Goal: Navigation & Orientation: Find specific page/section

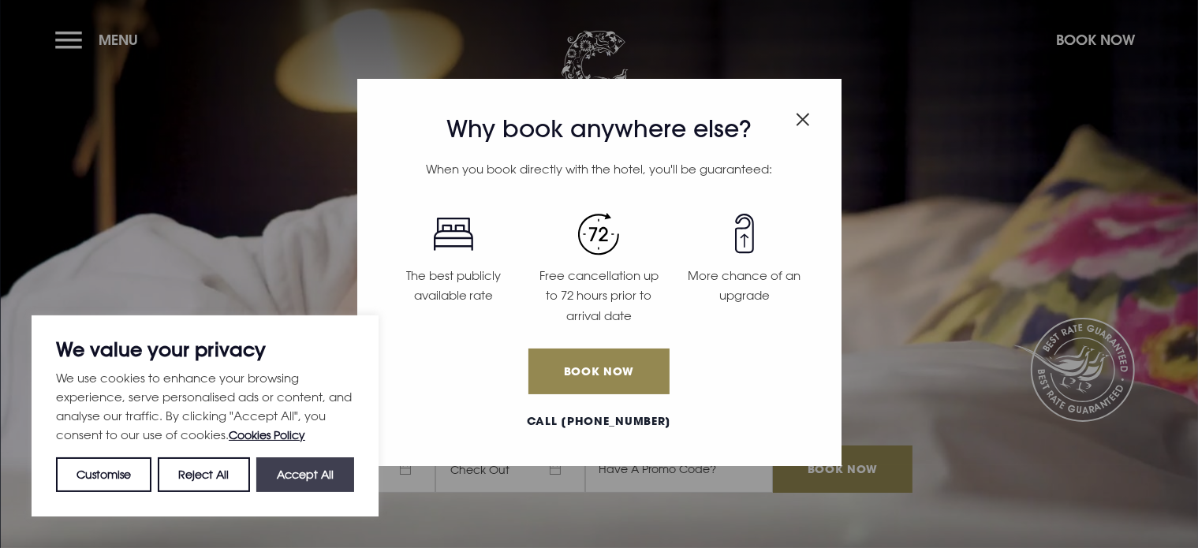
click at [315, 479] on button "Accept All" at bounding box center [305, 474] width 98 height 35
checkbox input "true"
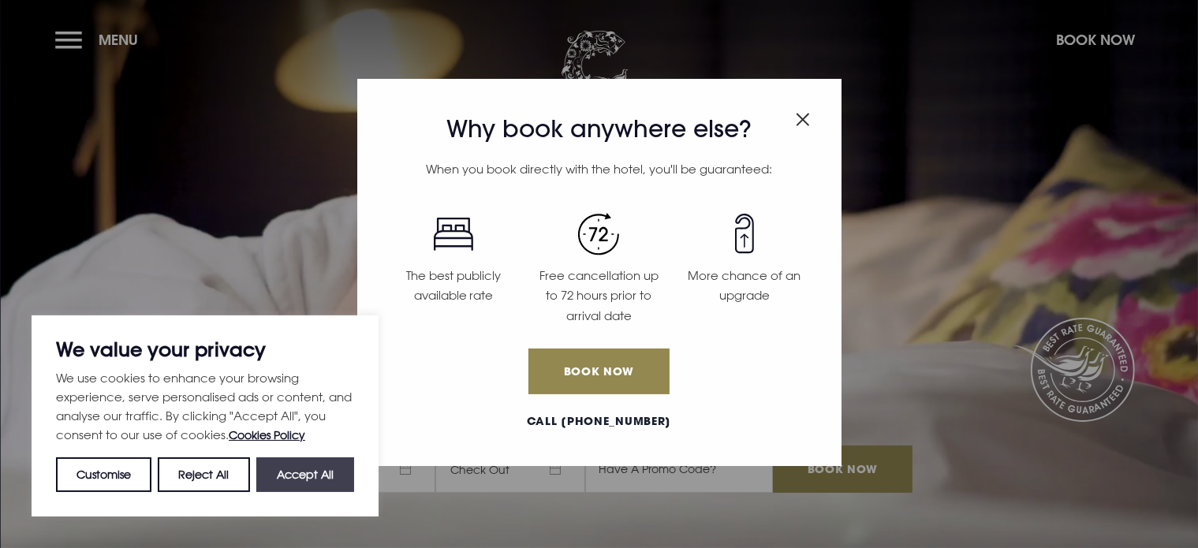
checkbox input "true"
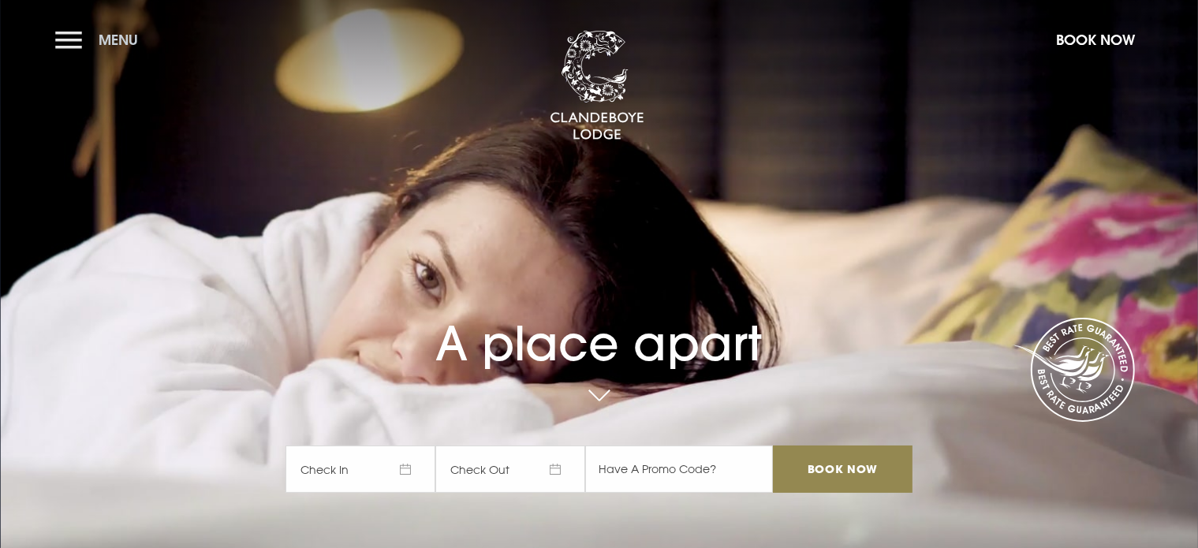
click at [83, 36] on button "Menu" at bounding box center [100, 40] width 91 height 34
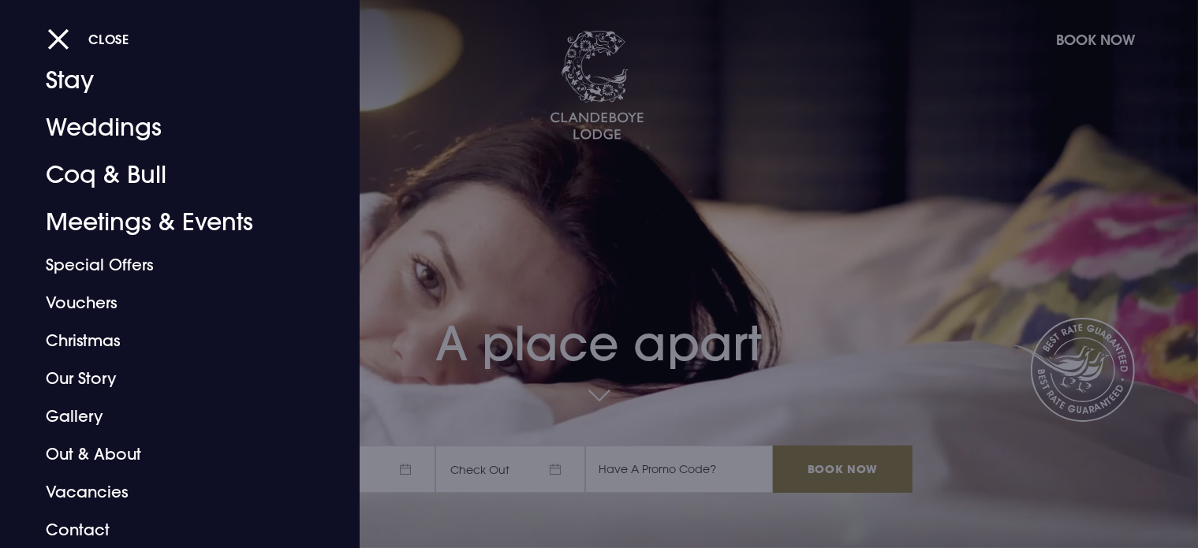
scroll to position [44, 0]
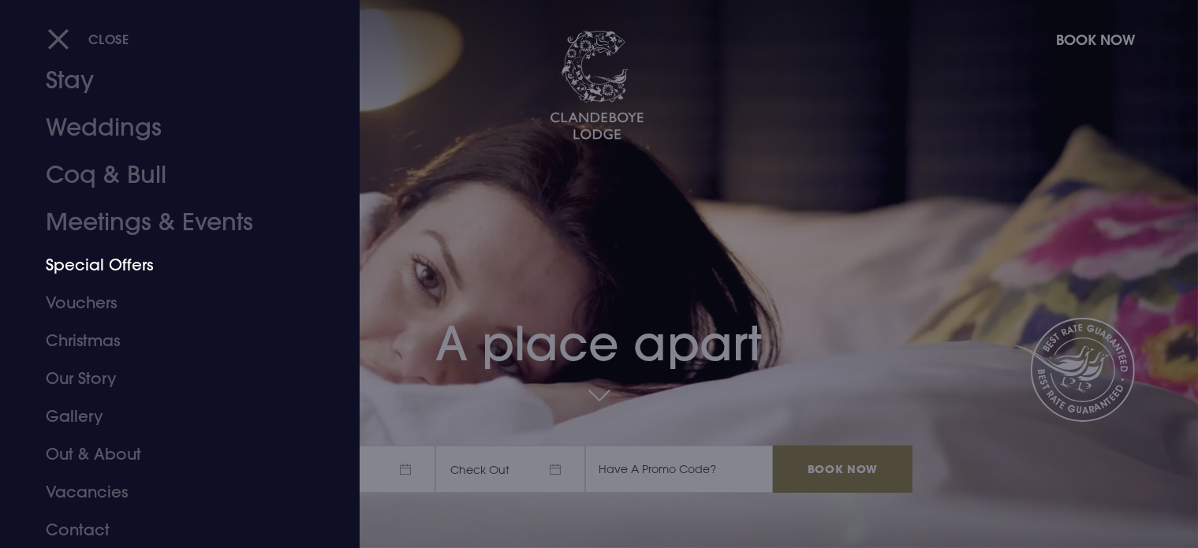
click at [110, 258] on link "Special Offers" at bounding box center [170, 265] width 249 height 38
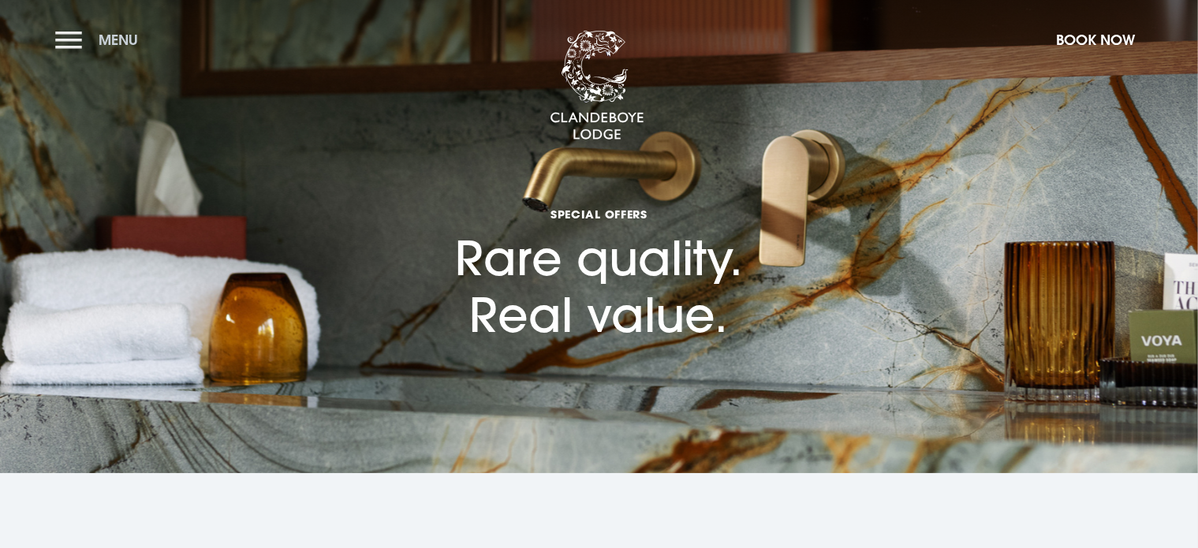
click at [117, 39] on span "Menu" at bounding box center [118, 40] width 39 height 18
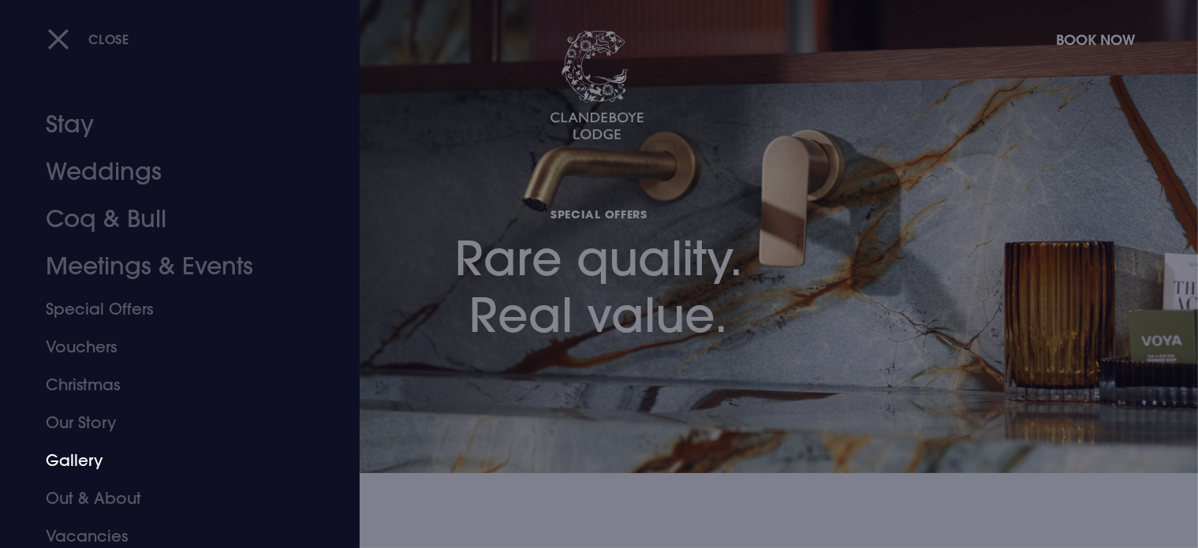
click at [88, 461] on link "Gallery" at bounding box center [170, 461] width 249 height 38
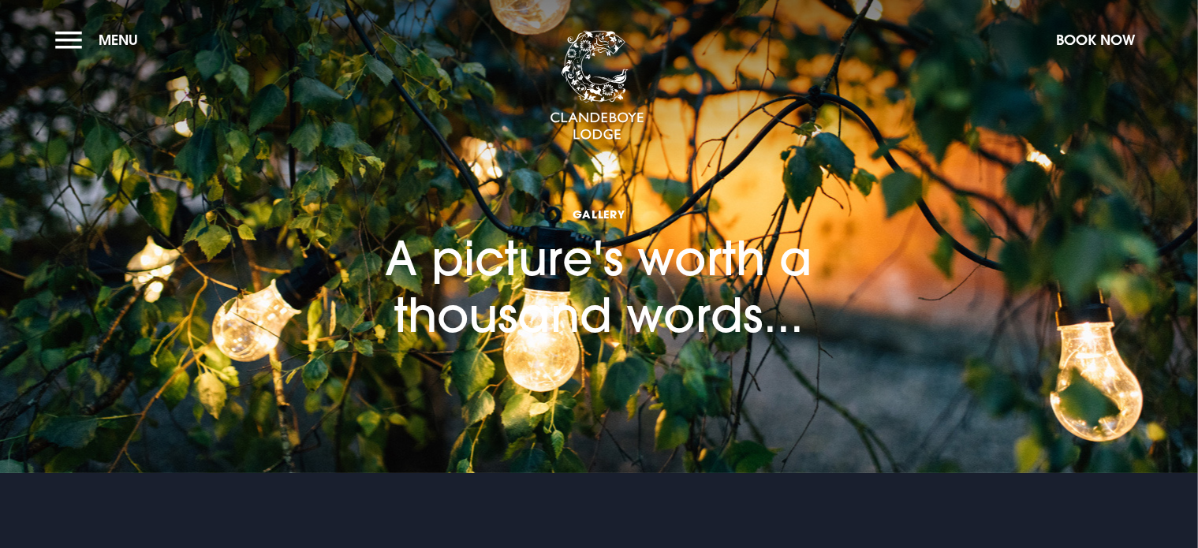
drag, startPoint x: 1202, startPoint y: 65, endPoint x: 1210, endPoint y: -32, distance: 97.4
